Goal: Information Seeking & Learning: Understand process/instructions

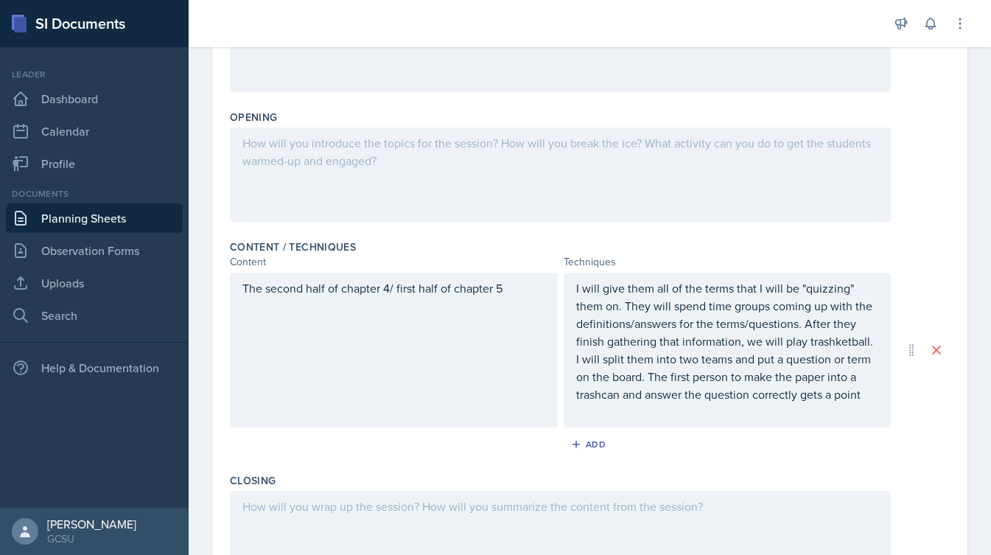
scroll to position [303, 0]
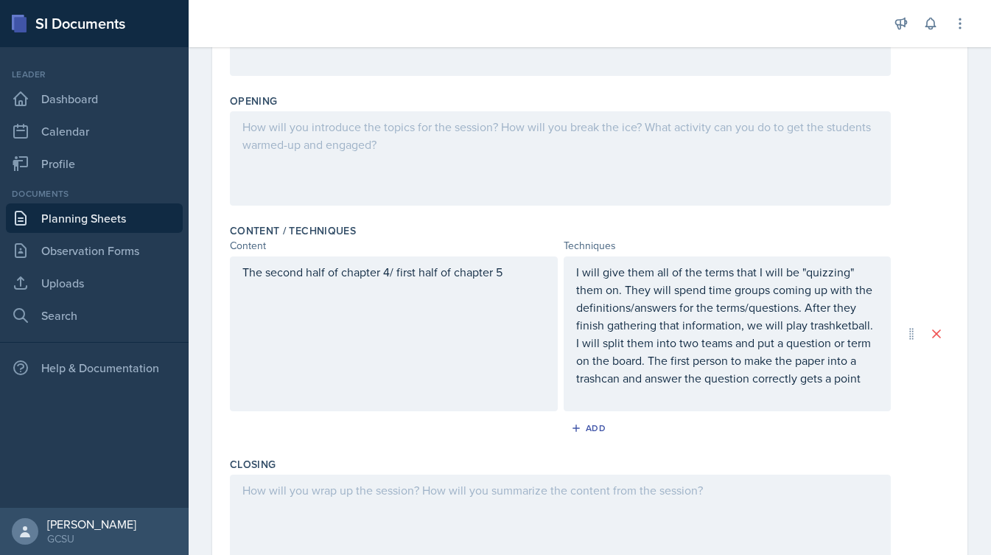
click at [867, 376] on p "I will give them all of the terms that I will be "quizzing" them on. They will …" at bounding box center [727, 325] width 303 height 124
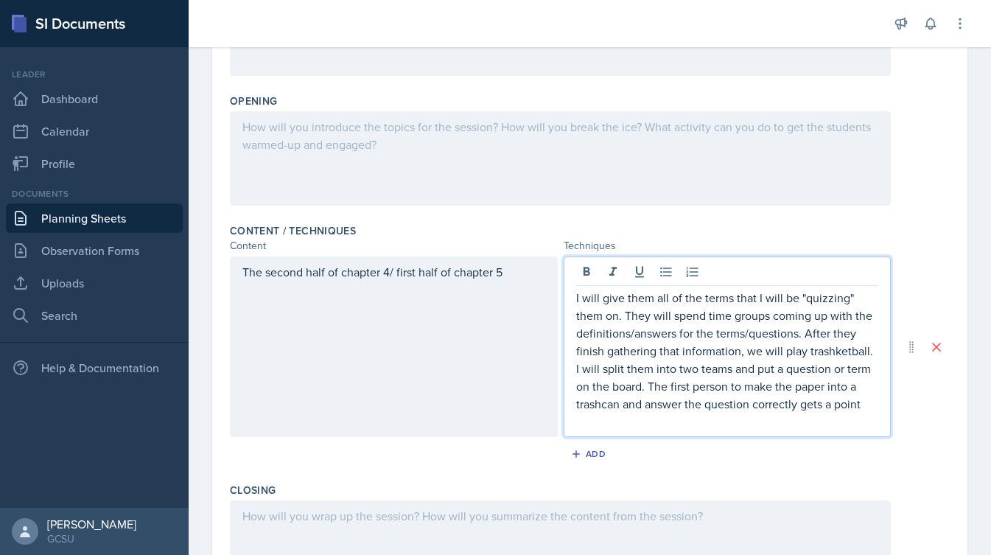
click at [868, 406] on p "I will give them all of the terms that I will be "quizzing" them on. They will …" at bounding box center [727, 351] width 303 height 124
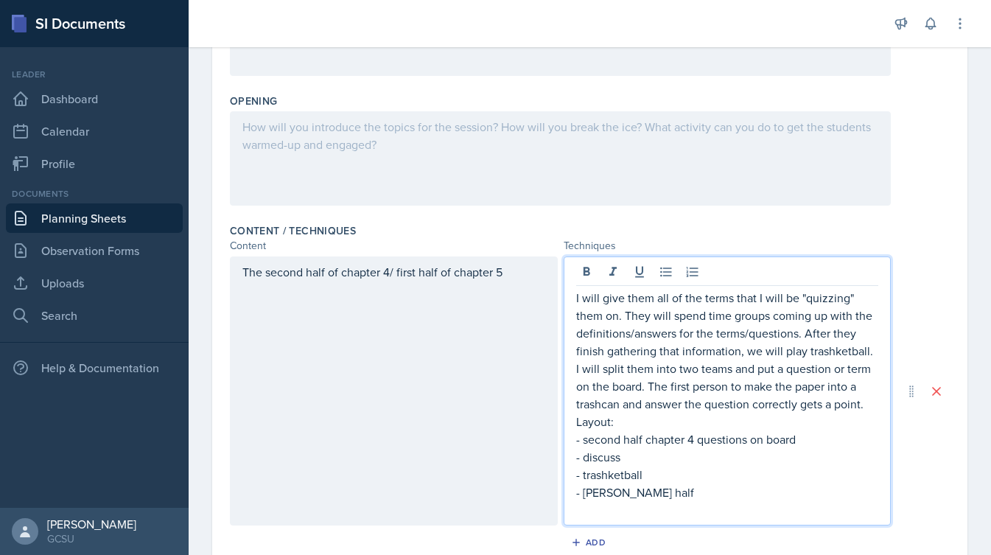
click at [594, 495] on p "- [PERSON_NAME] half" at bounding box center [727, 492] width 303 height 18
click at [647, 495] on p "- first half" at bounding box center [727, 492] width 303 height 18
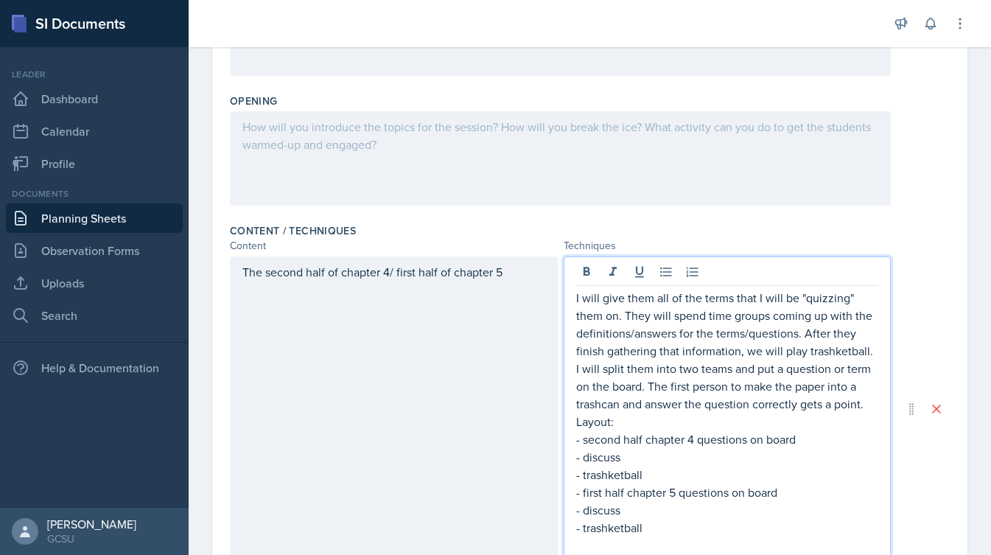
click at [929, 325] on div "The second half of chapter 4/ first half of chapter 5 I will give them all of t…" at bounding box center [590, 408] width 720 height 304
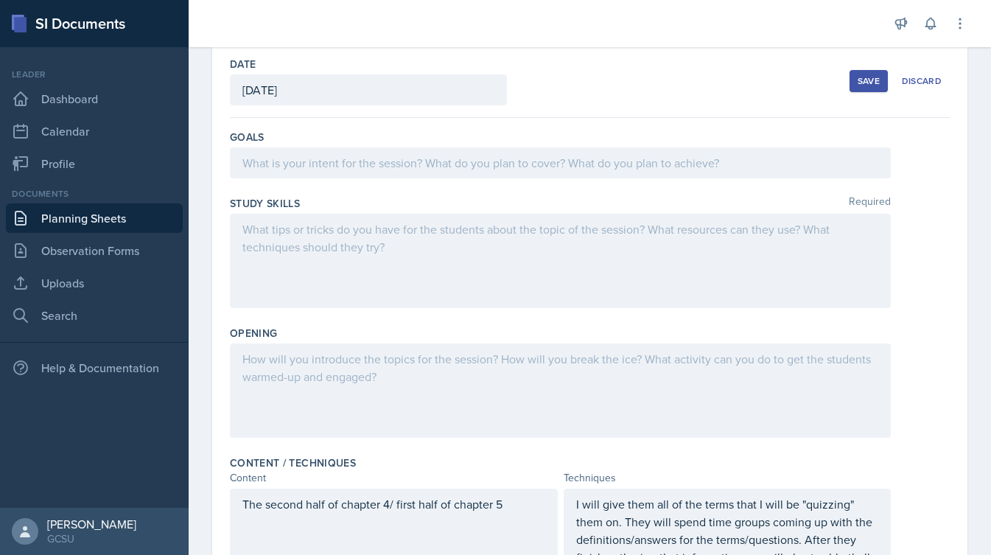
scroll to position [70, 0]
click at [443, 175] on div at bounding box center [560, 163] width 661 height 31
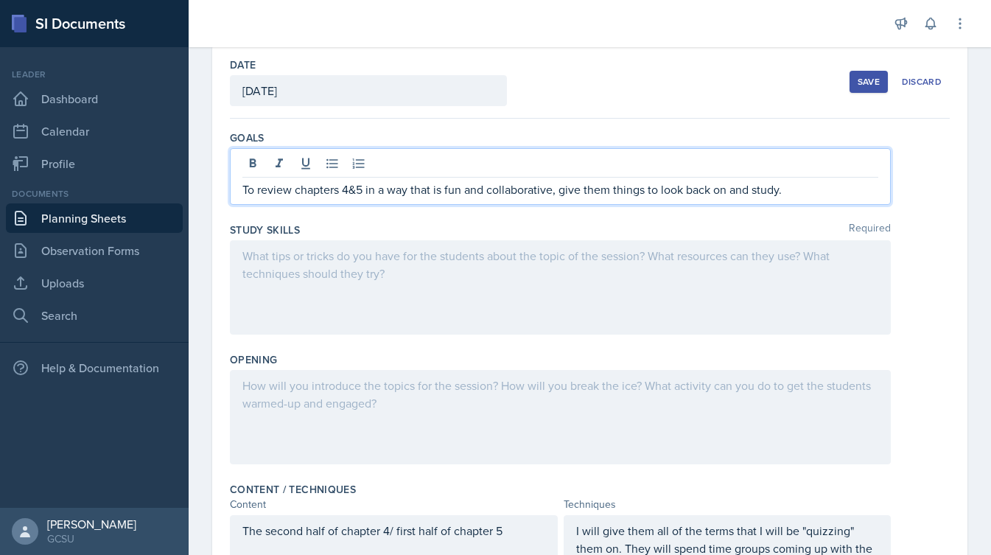
click at [626, 192] on p "To review chapters 4&5 in a way that is fun and collaborative, give them things…" at bounding box center [560, 189] width 636 height 18
click at [526, 289] on div at bounding box center [560, 287] width 661 height 94
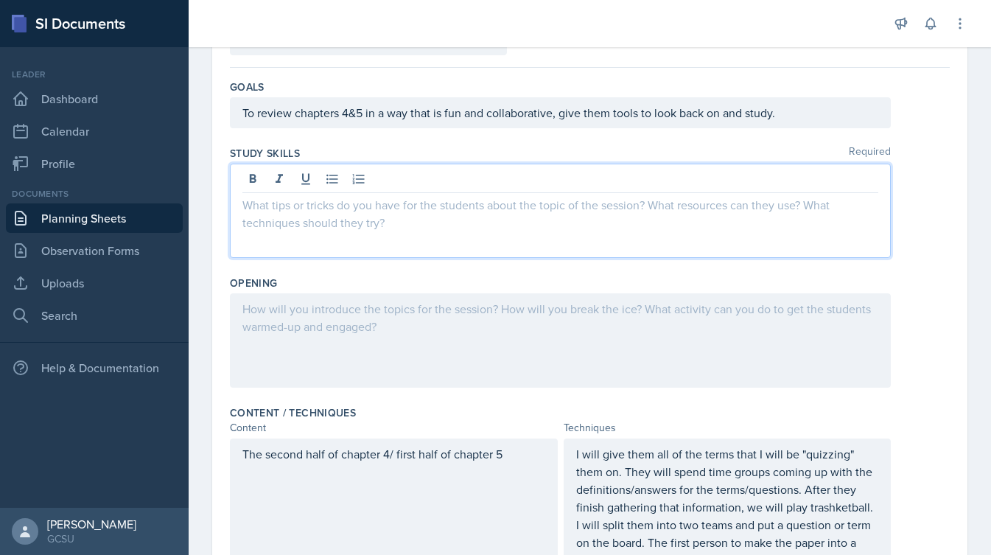
scroll to position [131, 0]
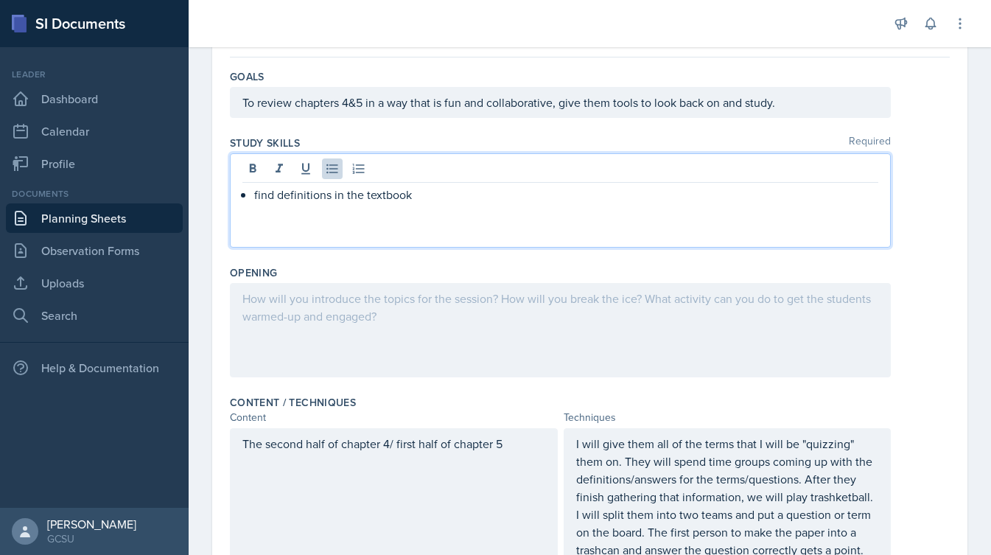
click at [328, 196] on p "find definitions in the textbook" at bounding box center [566, 195] width 624 height 18
click at [502, 194] on p "find definitions/information in the textbook" at bounding box center [566, 195] width 624 height 18
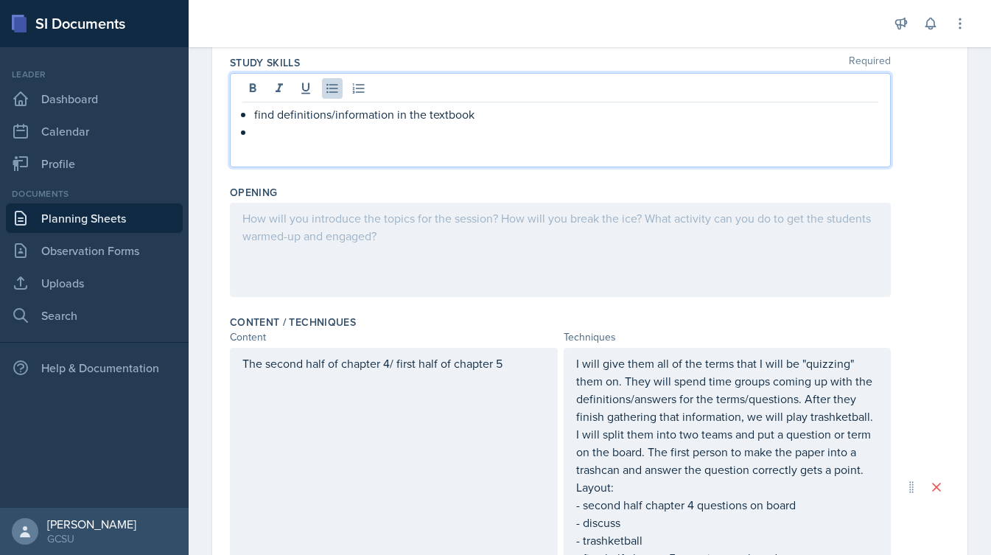
scroll to position [211, 0]
click at [404, 182] on div "Opening" at bounding box center [590, 244] width 720 height 130
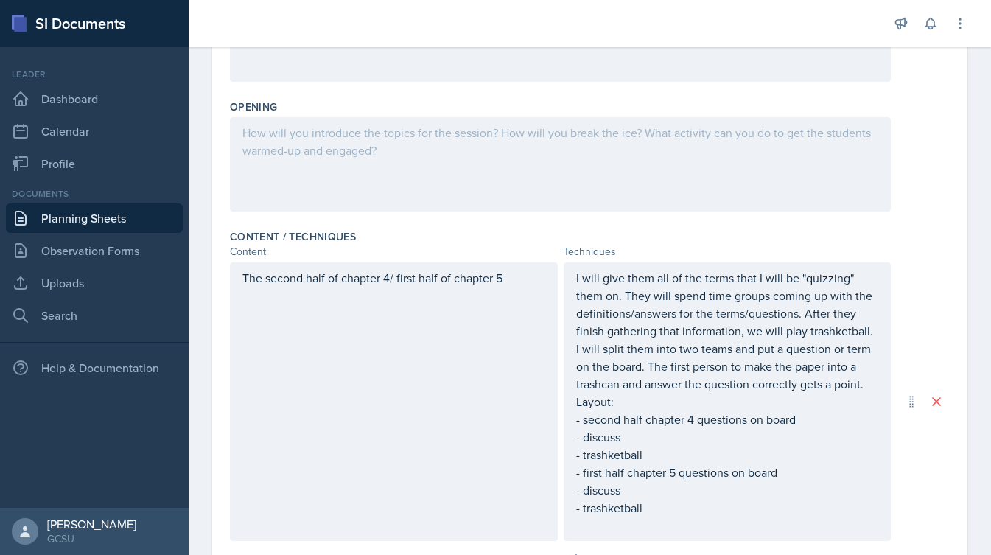
scroll to position [310, 0]
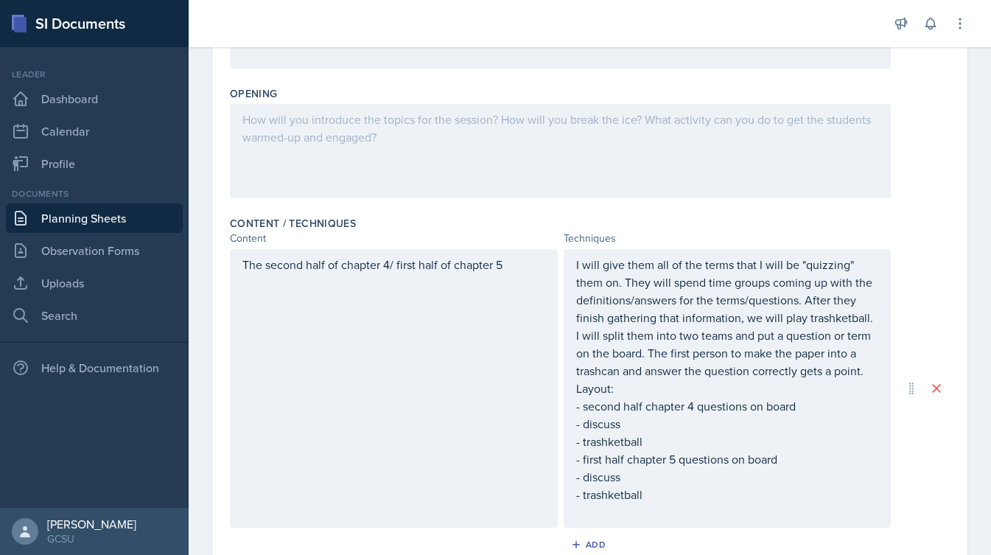
click at [392, 151] on div at bounding box center [560, 151] width 661 height 94
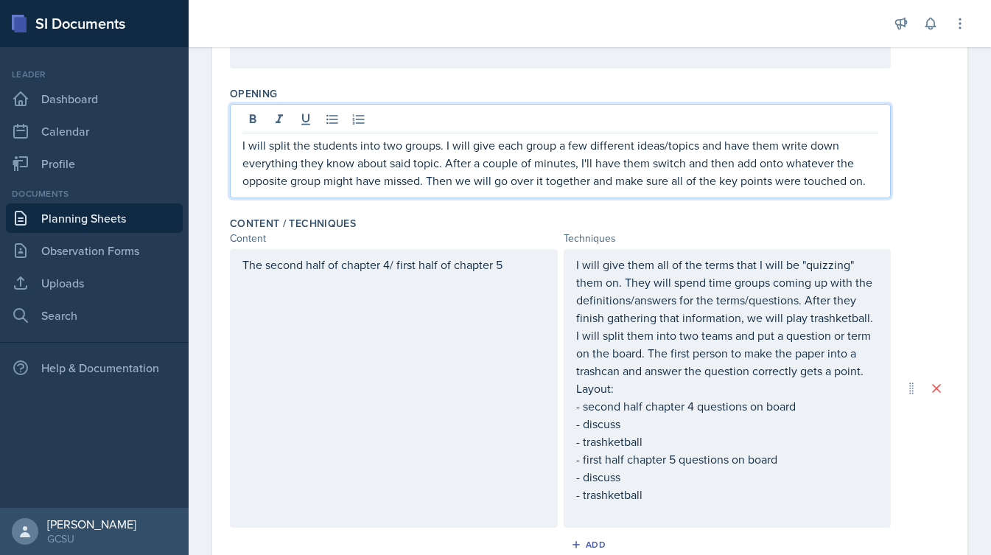
click at [882, 219] on div "Content / Techniques" at bounding box center [590, 223] width 720 height 15
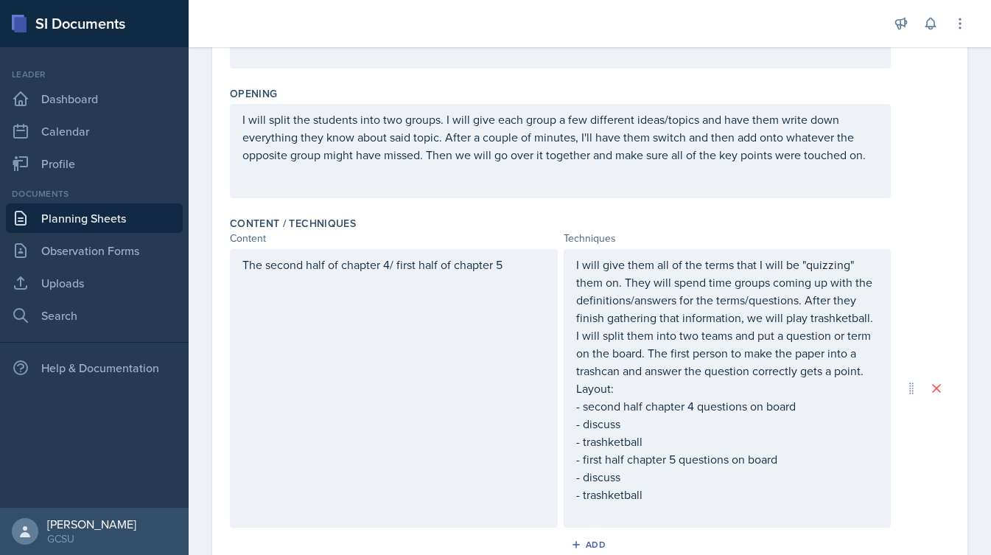
click at [870, 158] on p "I will split the students into two groups. I will give each group a few differe…" at bounding box center [560, 136] width 636 height 53
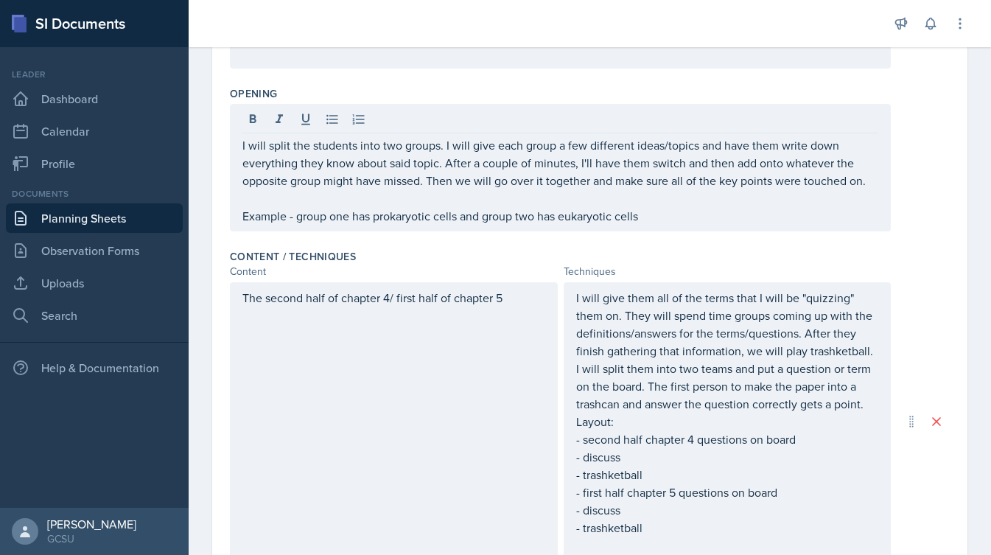
click at [942, 206] on div "I will split the students into two groups. I will give each group a few differe…" at bounding box center [590, 167] width 720 height 127
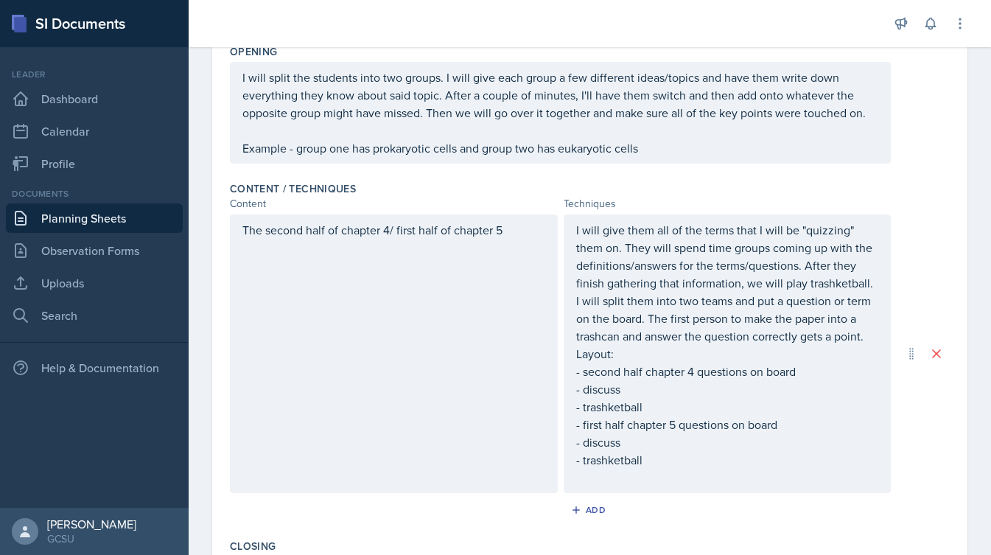
scroll to position [349, 0]
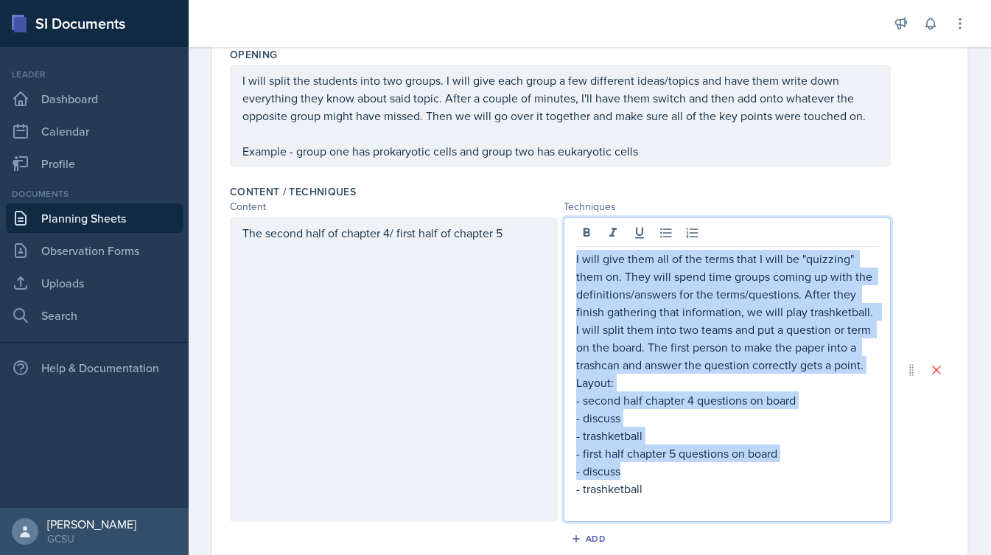
drag, startPoint x: 667, startPoint y: 474, endPoint x: 482, endPoint y: 169, distance: 356.3
click at [482, 169] on div "Goals To review chapters 4&5 in a way that is fun and collaborative, give them …" at bounding box center [590, 335] width 720 height 993
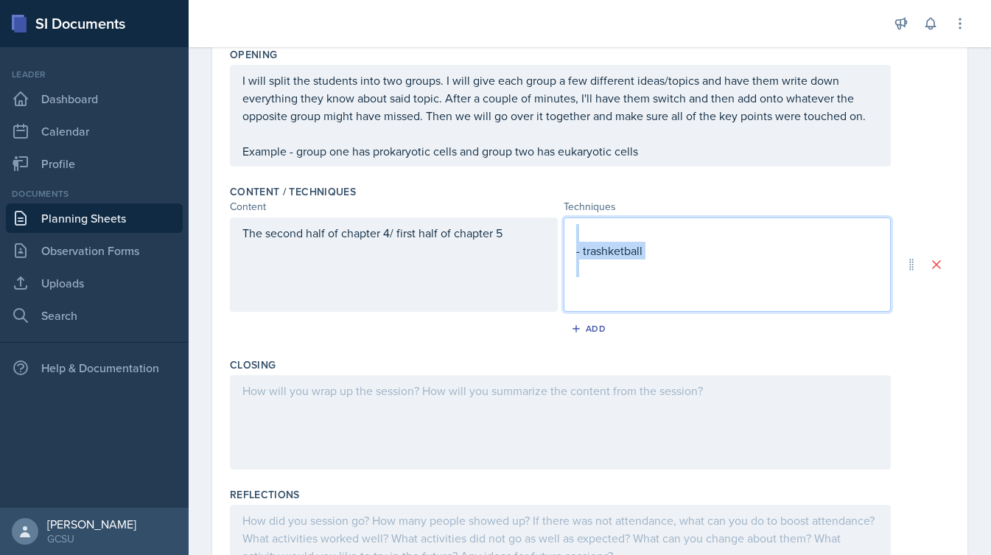
drag, startPoint x: 738, startPoint y: 274, endPoint x: 525, endPoint y: 183, distance: 231.3
click at [525, 183] on div "Content / Techniques Content Techniques The second half of chapter 4/ first hal…" at bounding box center [590, 264] width 720 height 173
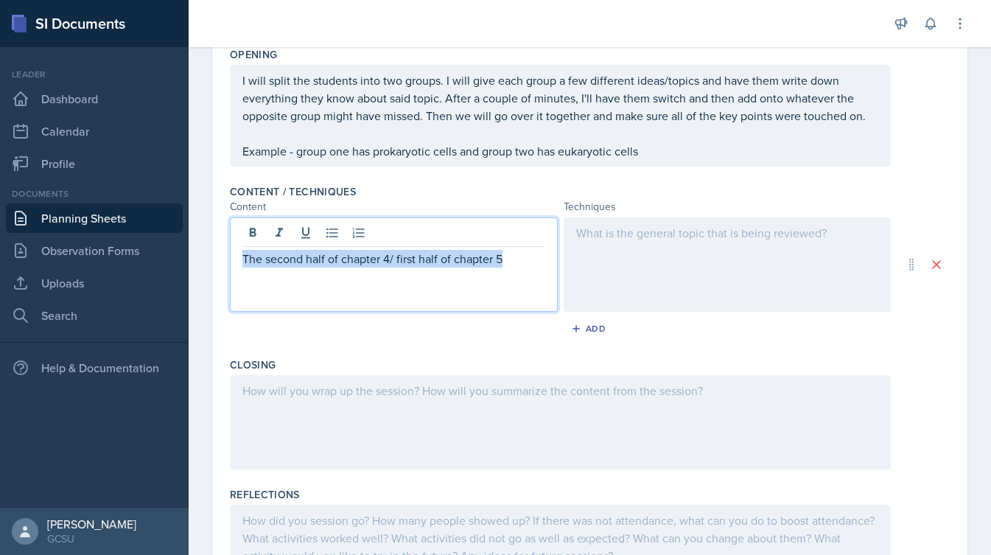
drag, startPoint x: 390, startPoint y: 233, endPoint x: 515, endPoint y: 264, distance: 128.8
click at [515, 265] on p "The second half of chapter 4/ first half of chapter 5" at bounding box center [393, 259] width 303 height 18
click at [515, 264] on p "The second half of chapter 4/ first half of chapter 5" at bounding box center [393, 259] width 303 height 18
drag, startPoint x: 390, startPoint y: 261, endPoint x: 541, endPoint y: 259, distance: 151.0
click at [541, 259] on p "The second half of chapter 4/ first half of chapter 5" at bounding box center [393, 259] width 303 height 18
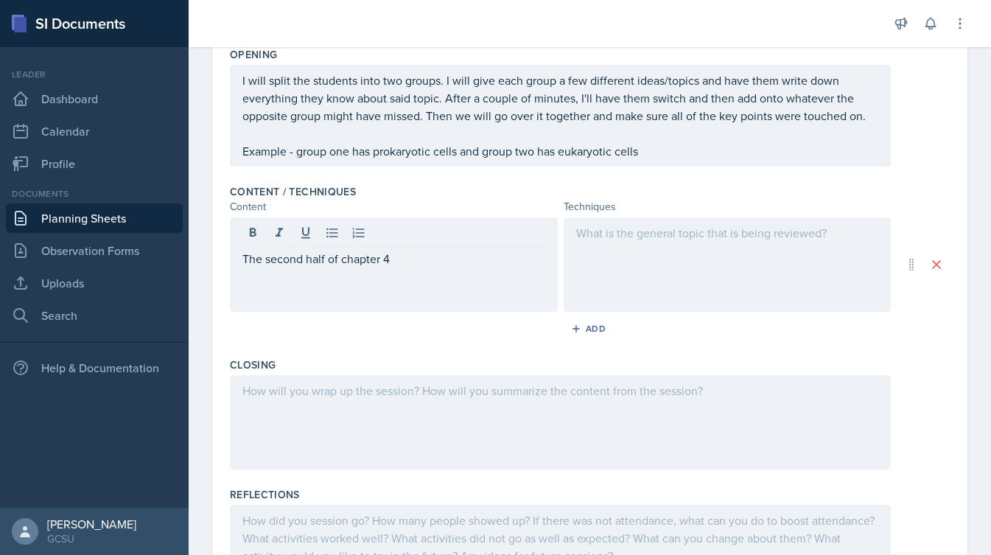
drag, startPoint x: 241, startPoint y: 80, endPoint x: 457, endPoint y: 105, distance: 217.2
click at [457, 105] on div "I will split the students into two groups. I will give each group a few differe…" at bounding box center [560, 116] width 661 height 102
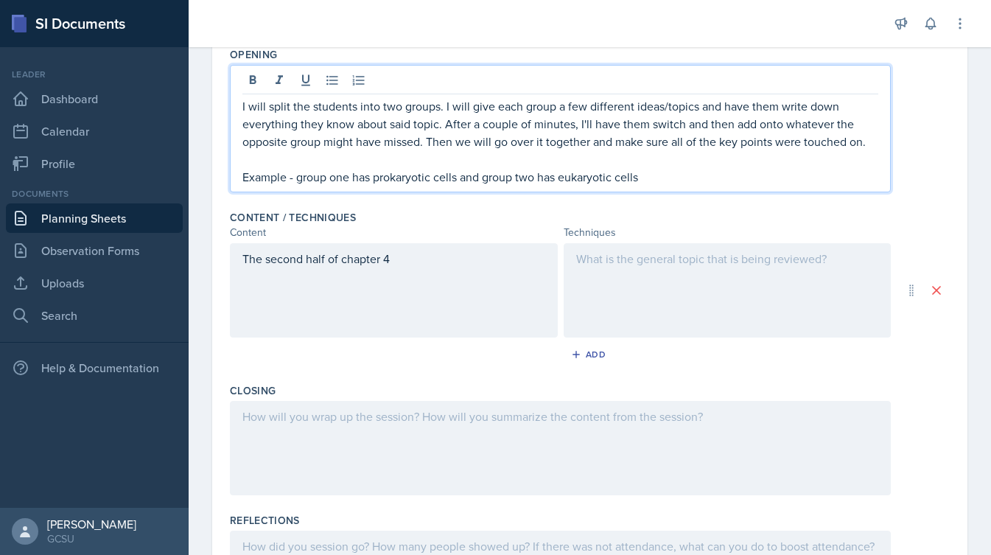
drag, startPoint x: 658, startPoint y: 184, endPoint x: 196, endPoint y: 80, distance: 474.0
click at [196, 80] on div "Date [DATE] [DATE] 31 1 2 3 4 5 6 7 8 9 10 11 12 13 14 15 16 17 18 19 20 21 22 …" at bounding box center [590, 225] width 802 height 917
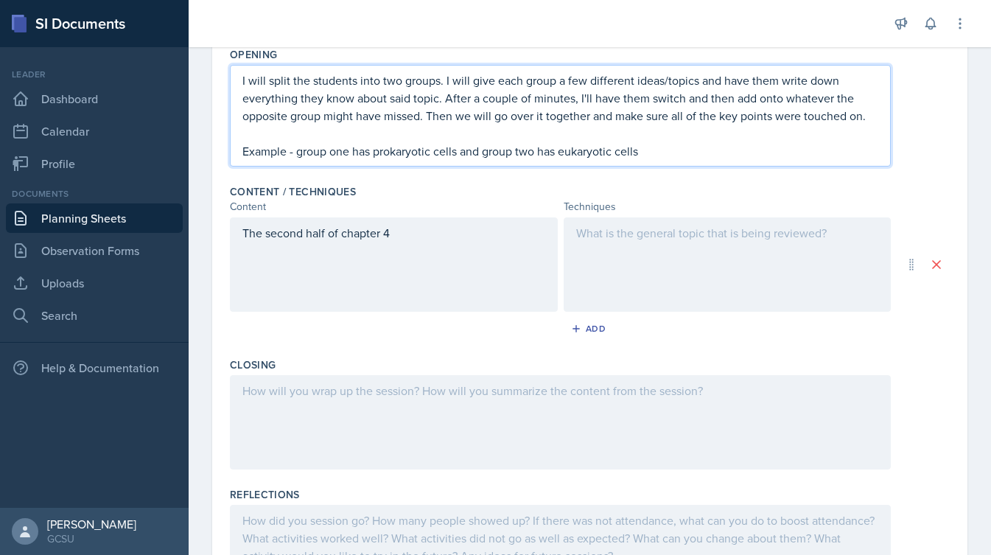
copy div "I will split the students into two groups. I will give each group a few differe…"
click at [695, 245] on div at bounding box center [727, 264] width 328 height 94
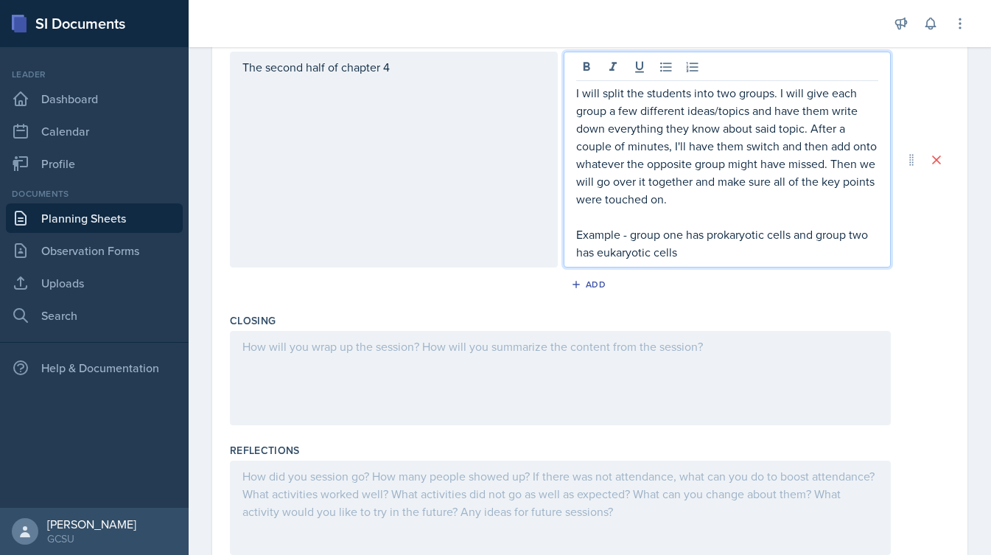
scroll to position [526, 0]
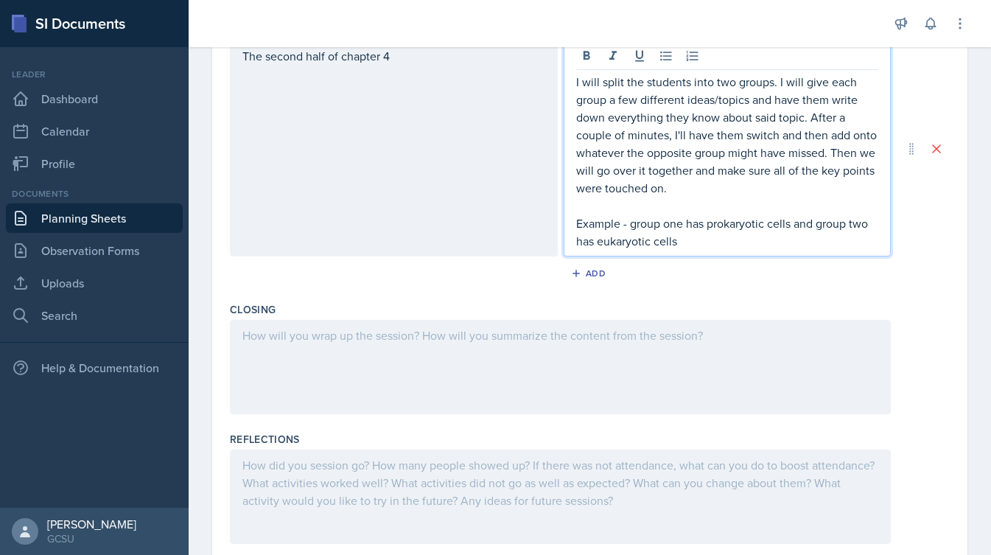
click at [510, 356] on div at bounding box center [560, 367] width 661 height 94
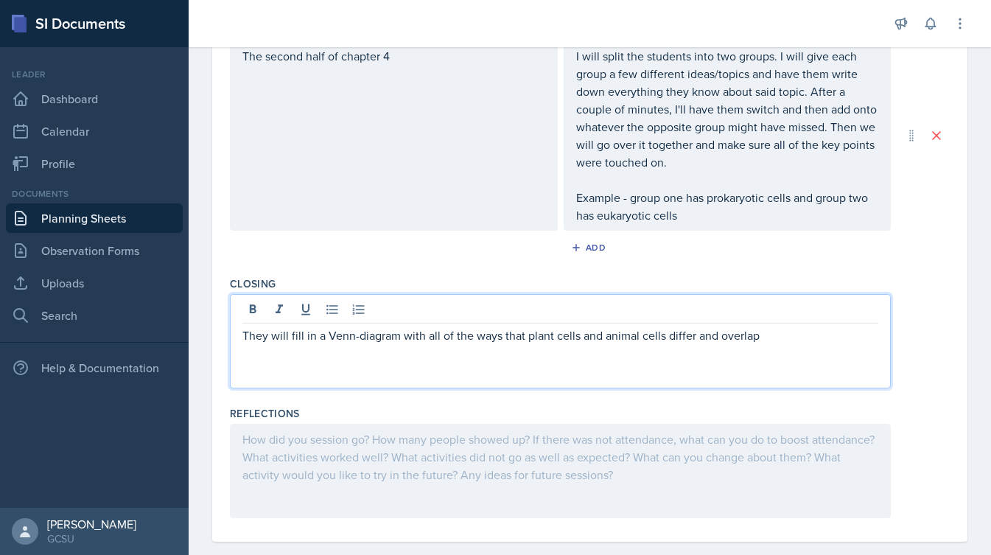
click at [295, 342] on p "They will fill in a Venn-diagram with all of the ways that plant cells and anim…" at bounding box center [560, 335] width 636 height 18
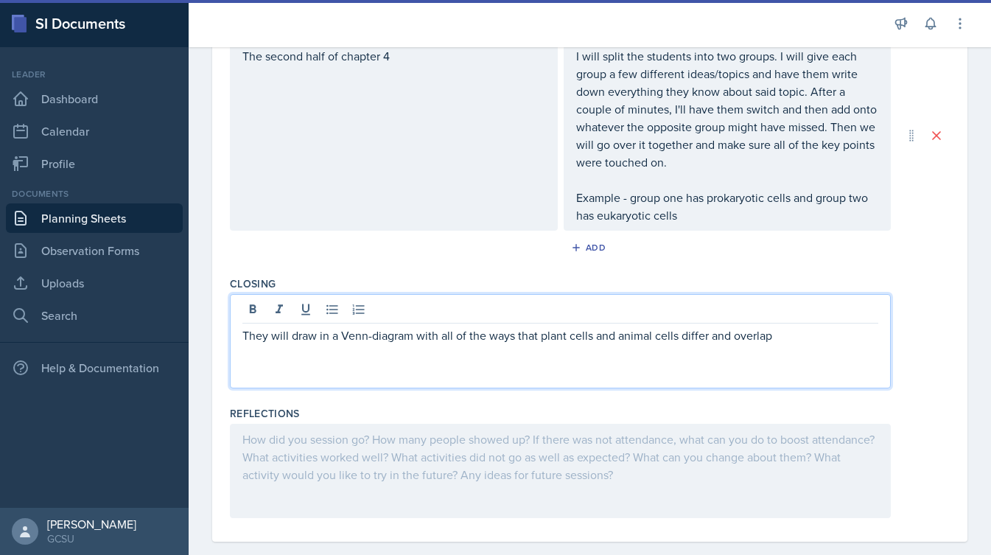
click at [320, 338] on p "They will draw in a Venn-diagram with all of the ways that plant cells and anim…" at bounding box center [560, 335] width 636 height 18
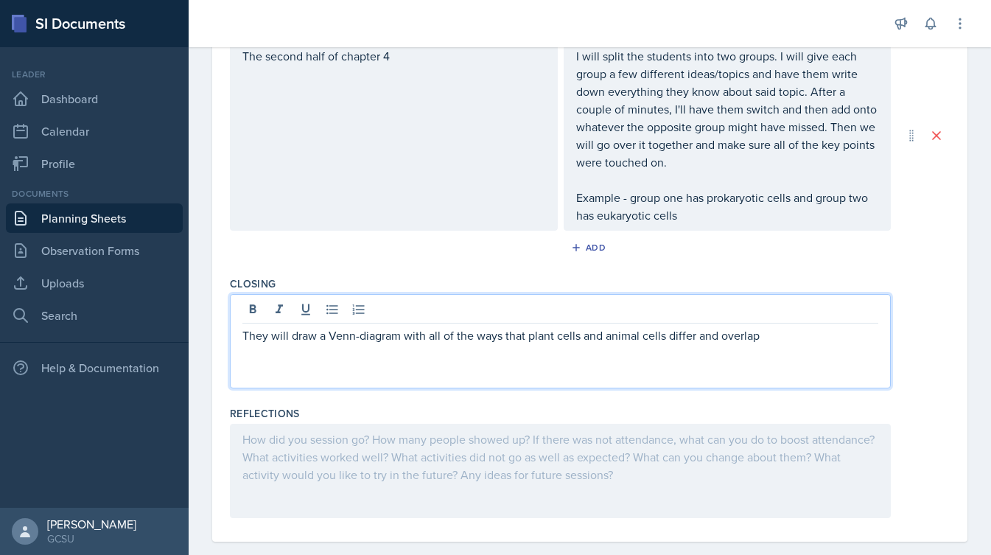
click at [394, 271] on div "Closing They will draw a Venn-diagram with all of the ways that plant cells and…" at bounding box center [590, 335] width 720 height 130
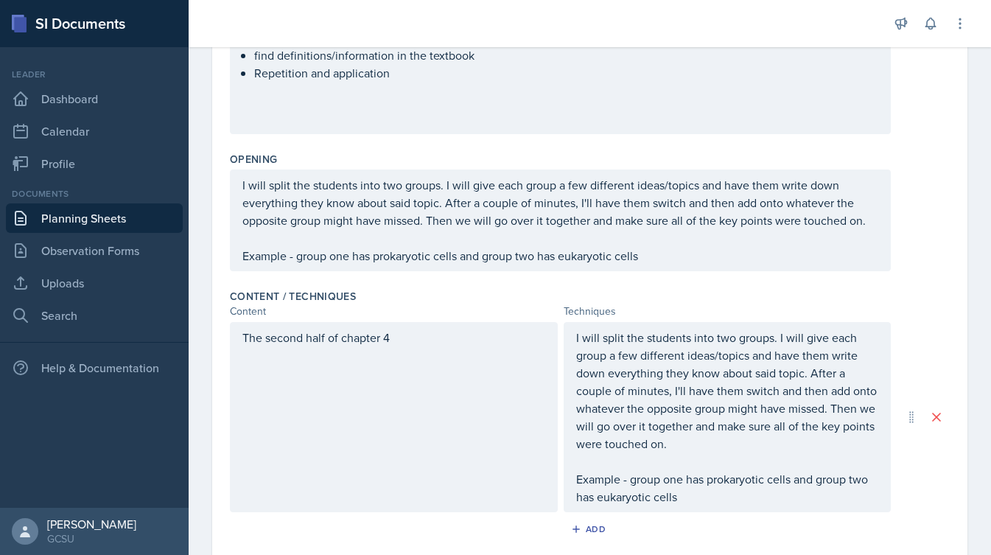
scroll to position [230, 0]
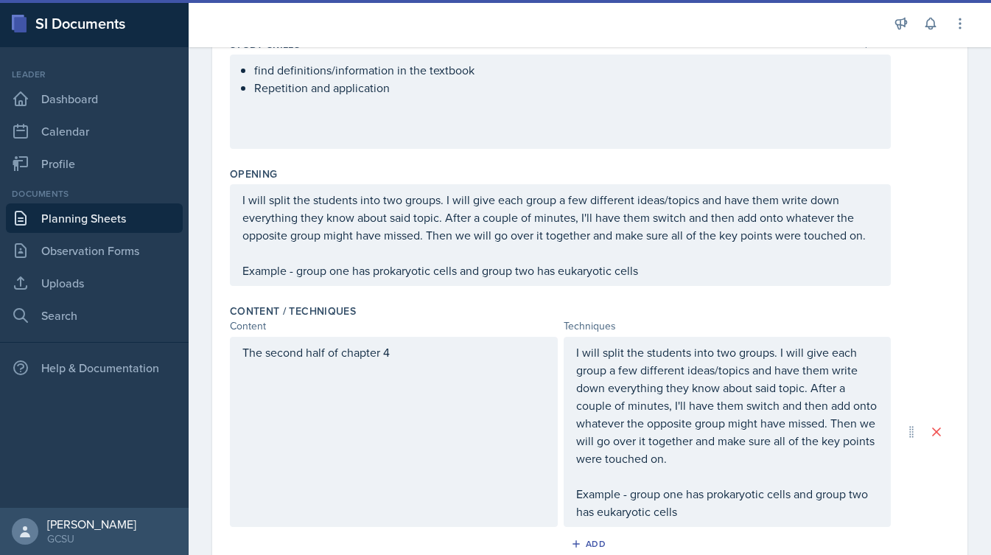
click at [237, 200] on div "I will split the students into two groups. I will give each group a few differe…" at bounding box center [560, 235] width 661 height 102
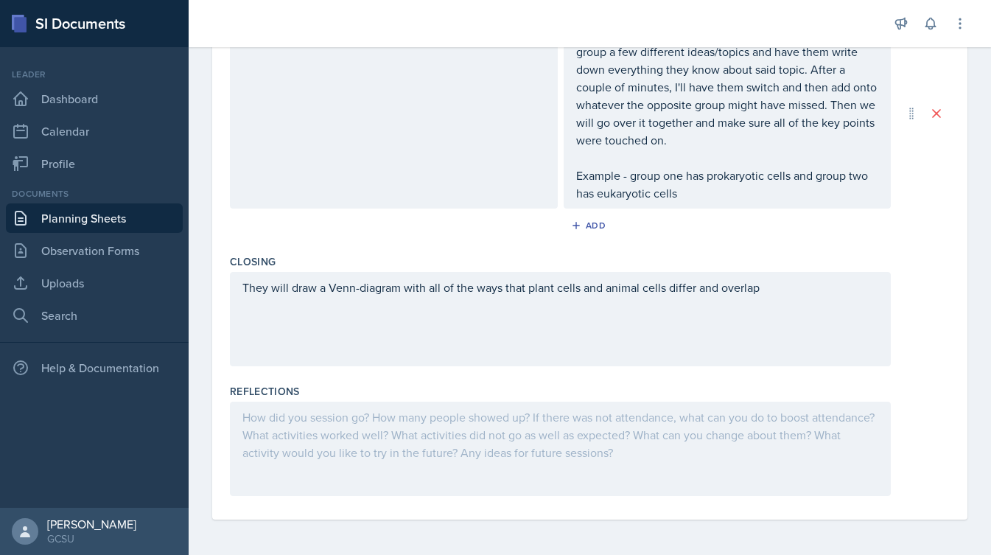
scroll to position [541, 0]
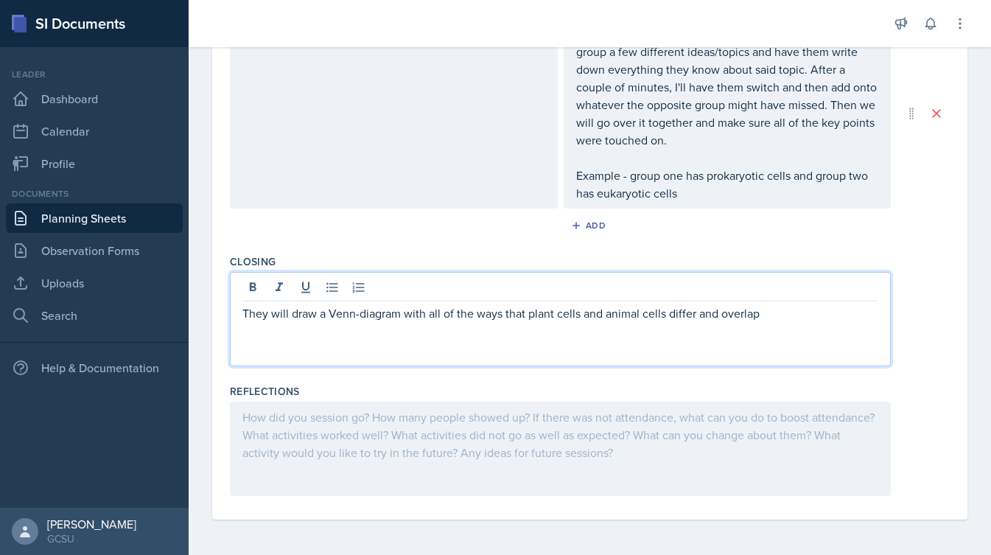
drag, startPoint x: 778, startPoint y: 295, endPoint x: 223, endPoint y: 309, distance: 555.5
click at [223, 309] on div "Date [DATE] [DATE] 31 1 2 3 4 5 6 7 8 9 10 11 12 13 14 15 16 17 18 19 20 21 22 …" at bounding box center [589, 47] width 755 height 944
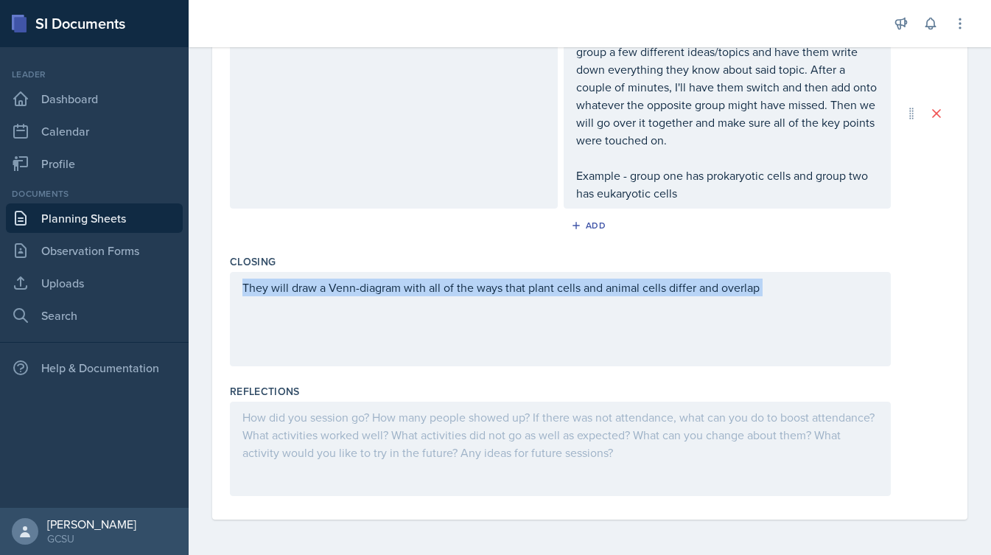
drag, startPoint x: 238, startPoint y: 288, endPoint x: 958, endPoint y: 289, distance: 720.3
click at [959, 290] on div "Date [DATE] [DATE] 31 1 2 3 4 5 6 7 8 9 10 11 12 13 14 15 16 17 18 19 20 21 22 …" at bounding box center [589, 47] width 755 height 944
copy div "They will draw a Venn-diagram with all of the ways that plant cells and animal …"
click at [702, 301] on div "They will draw a Venn-diagram with all of the ways that plant cells and animal …" at bounding box center [560, 319] width 661 height 94
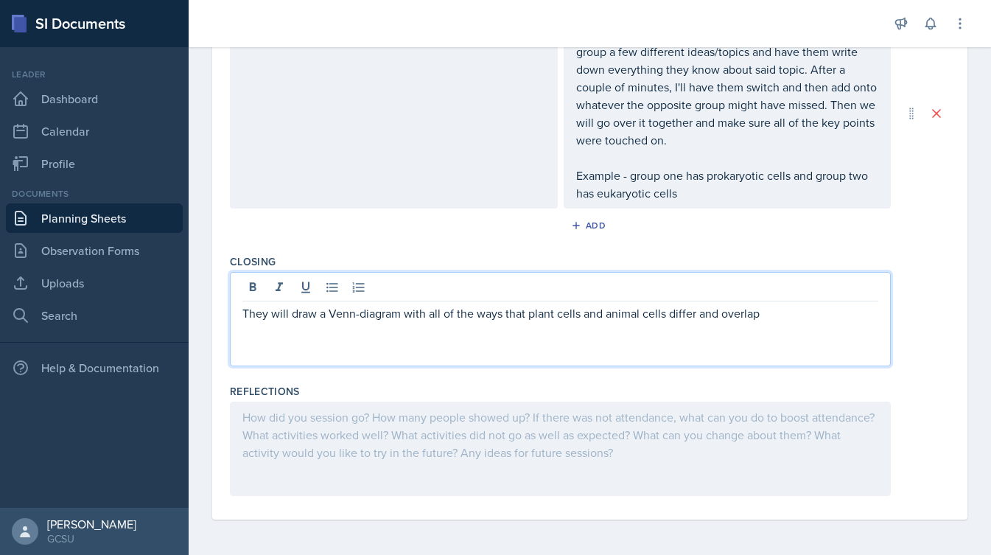
drag, startPoint x: 762, startPoint y: 316, endPoint x: 239, endPoint y: 314, distance: 523.7
click at [239, 314] on div "They will draw a Venn-diagram with all of the ways that plant cells and animal …" at bounding box center [560, 319] width 661 height 94
copy p "They will draw a Venn-diagram with all of the ways that plant cells and animal …"
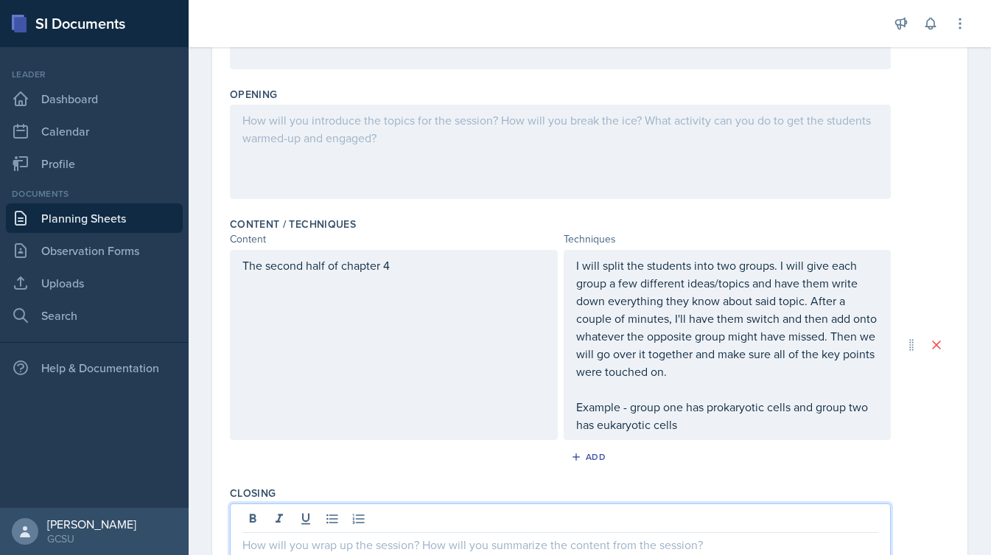
scroll to position [303, 0]
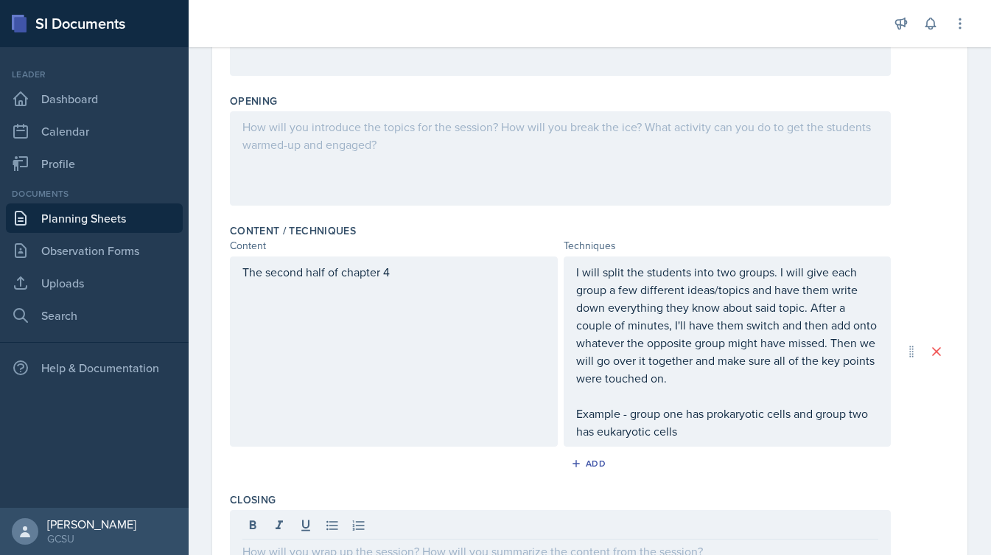
click at [356, 141] on div at bounding box center [560, 158] width 661 height 94
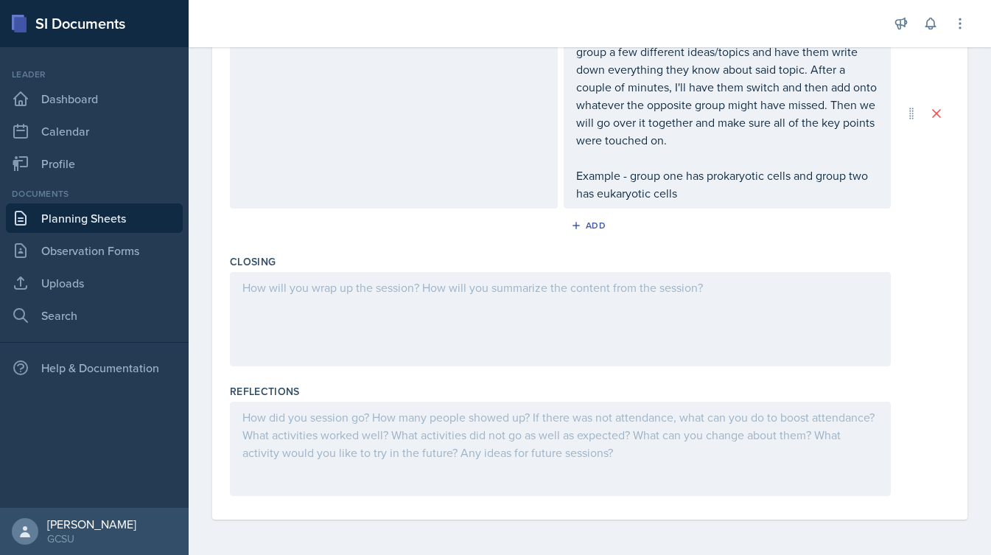
scroll to position [541, 0]
click at [391, 303] on div at bounding box center [560, 319] width 661 height 94
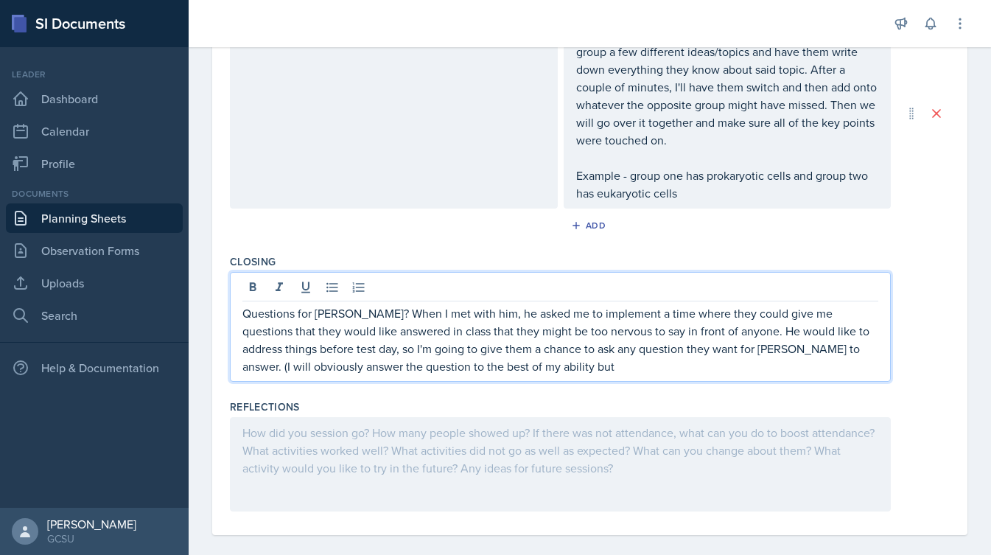
click at [345, 371] on p "Questions for [PERSON_NAME]? When I met with him, he asked me to implement a ti…" at bounding box center [560, 339] width 636 height 71
click at [525, 359] on p "Questions for [PERSON_NAME]? When I met with him, he asked me to implement a ti…" at bounding box center [560, 339] width 636 height 71
click at [377, 246] on div "Content / Techniques Content Techniques The second half of chapter 4 I will spl…" at bounding box center [590, 113] width 720 height 269
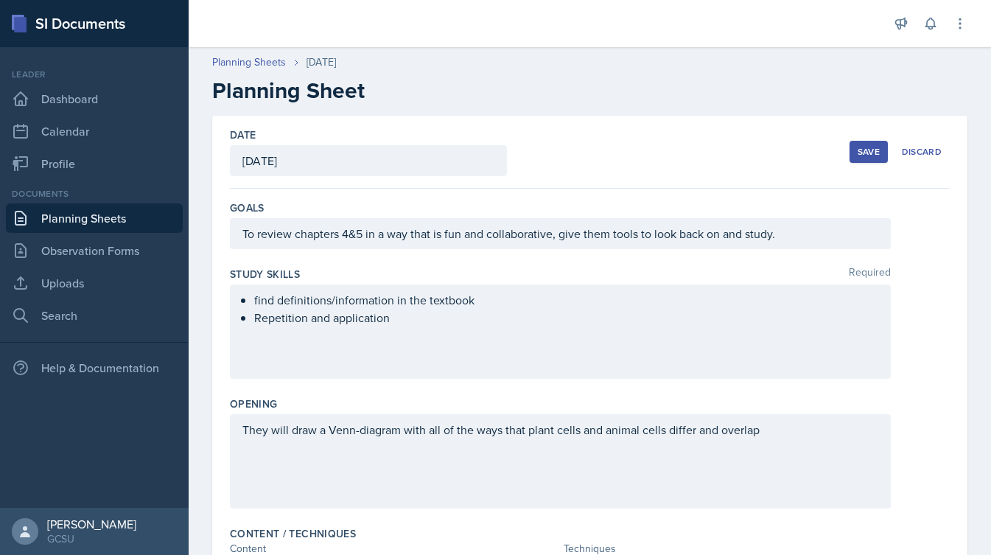
scroll to position [0, 0]
